Goal: Transaction & Acquisition: Book appointment/travel/reservation

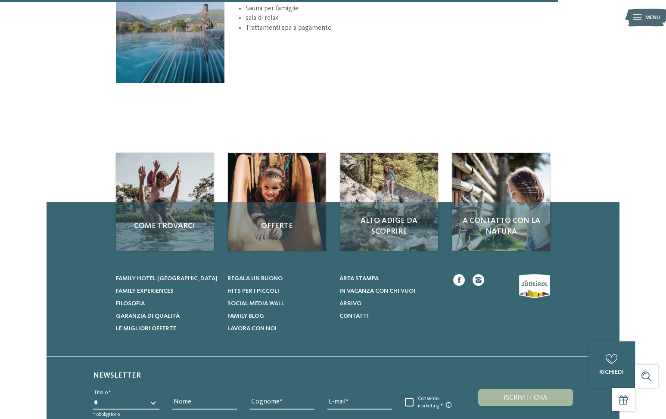
scroll to position [685, 0]
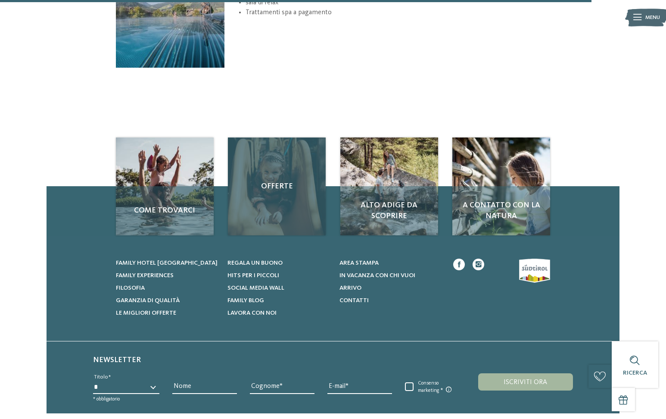
click at [269, 202] on div "Offerte" at bounding box center [277, 186] width 98 height 98
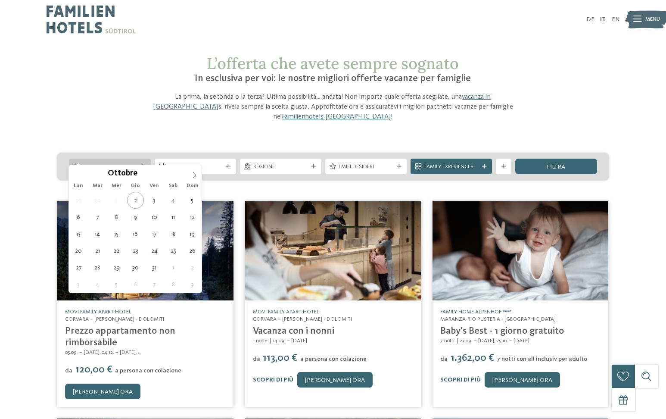
click at [106, 163] on span "Arrivo" at bounding box center [110, 167] width 54 height 8
type div "[DATE]"
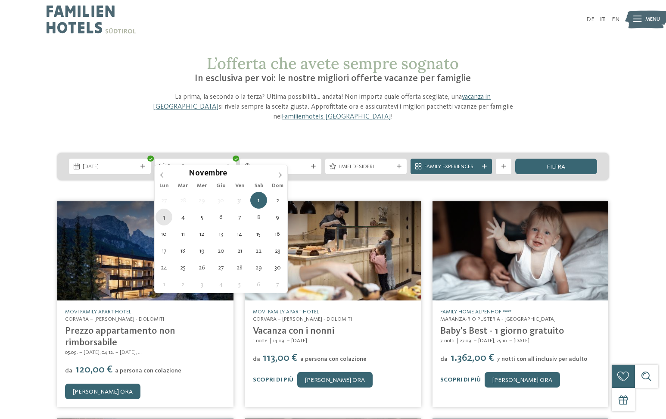
type div "[DATE]"
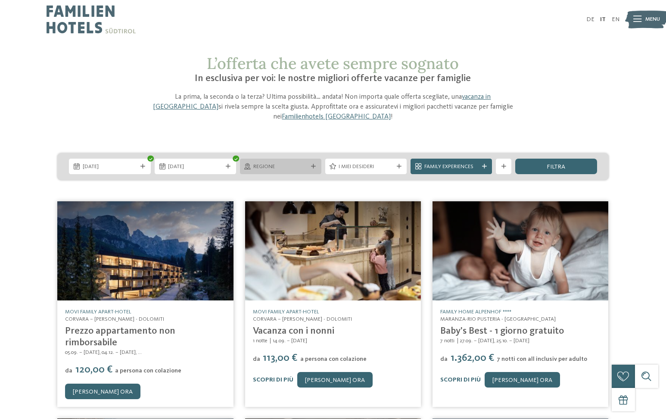
click at [275, 163] on span "Regione" at bounding box center [280, 167] width 54 height 8
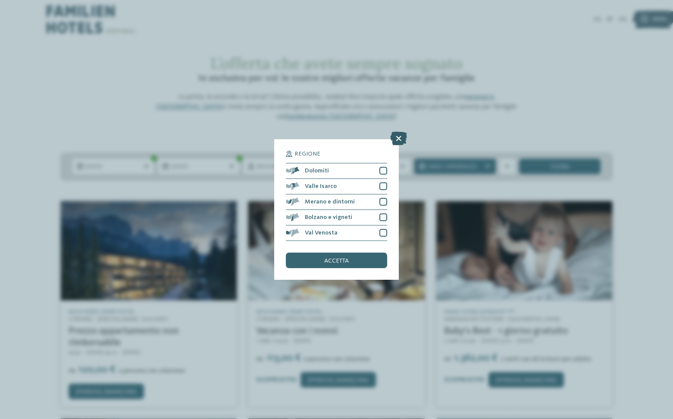
click at [404, 137] on icon at bounding box center [398, 138] width 17 height 14
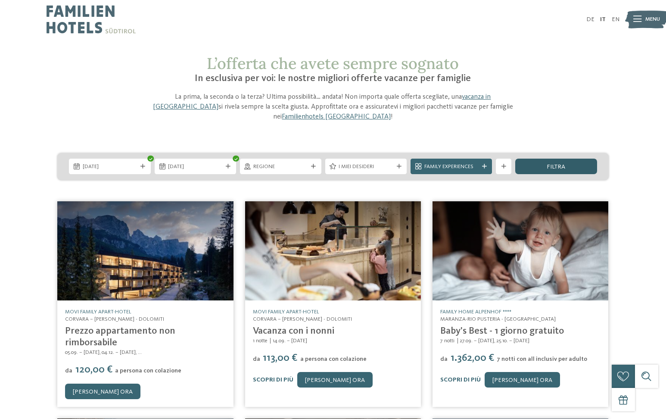
click at [559, 164] on span "filtra" at bounding box center [556, 167] width 19 height 6
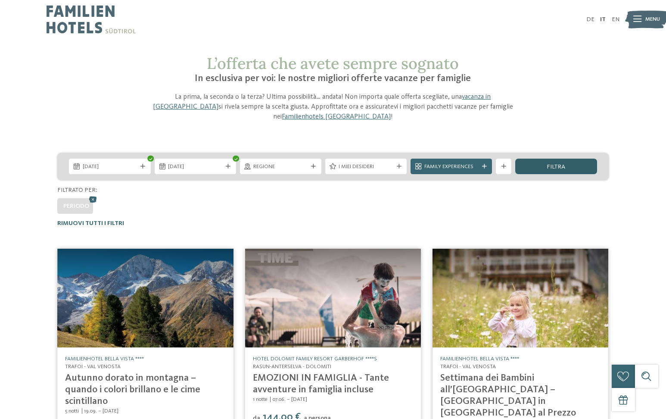
click at [555, 164] on span "filtra" at bounding box center [556, 167] width 19 height 6
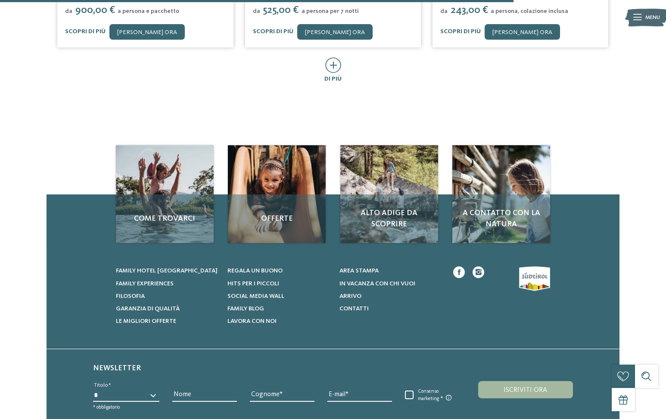
scroll to position [708, 0]
